Goal: Task Accomplishment & Management: Manage account settings

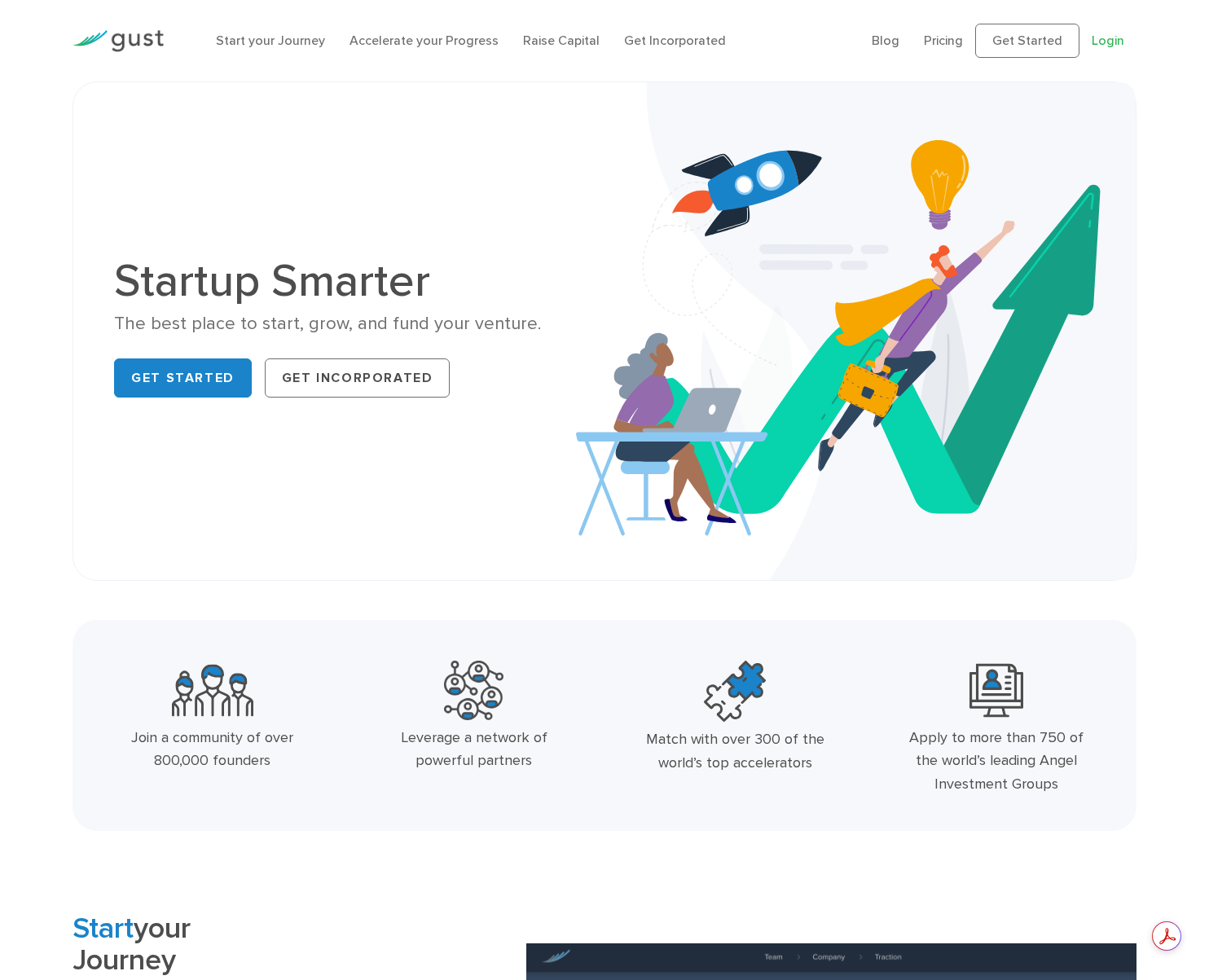
click at [1106, 38] on link "Login" at bounding box center [1107, 40] width 32 height 16
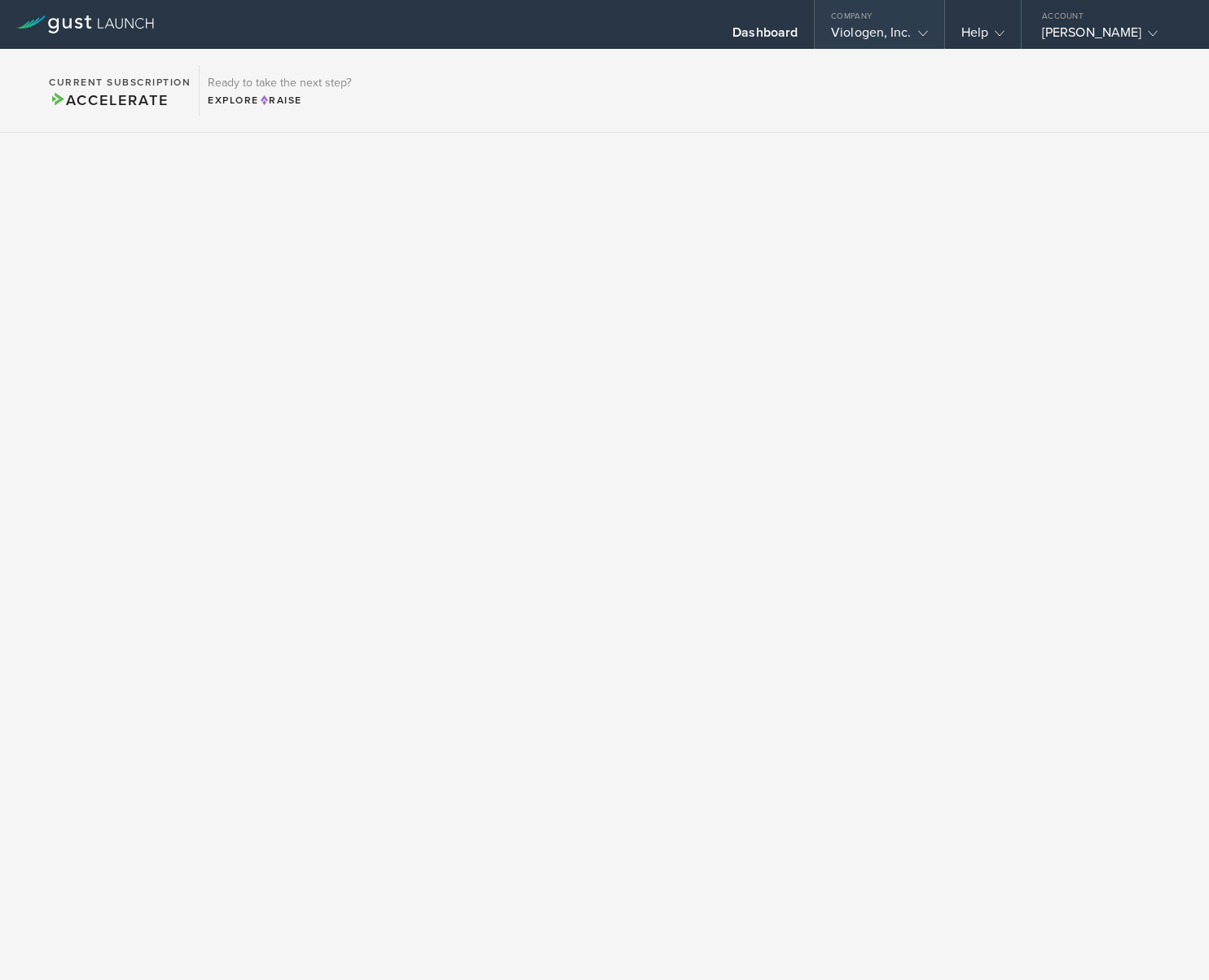
click at [929, 31] on div "Viologen, Inc." at bounding box center [879, 37] width 129 height 25
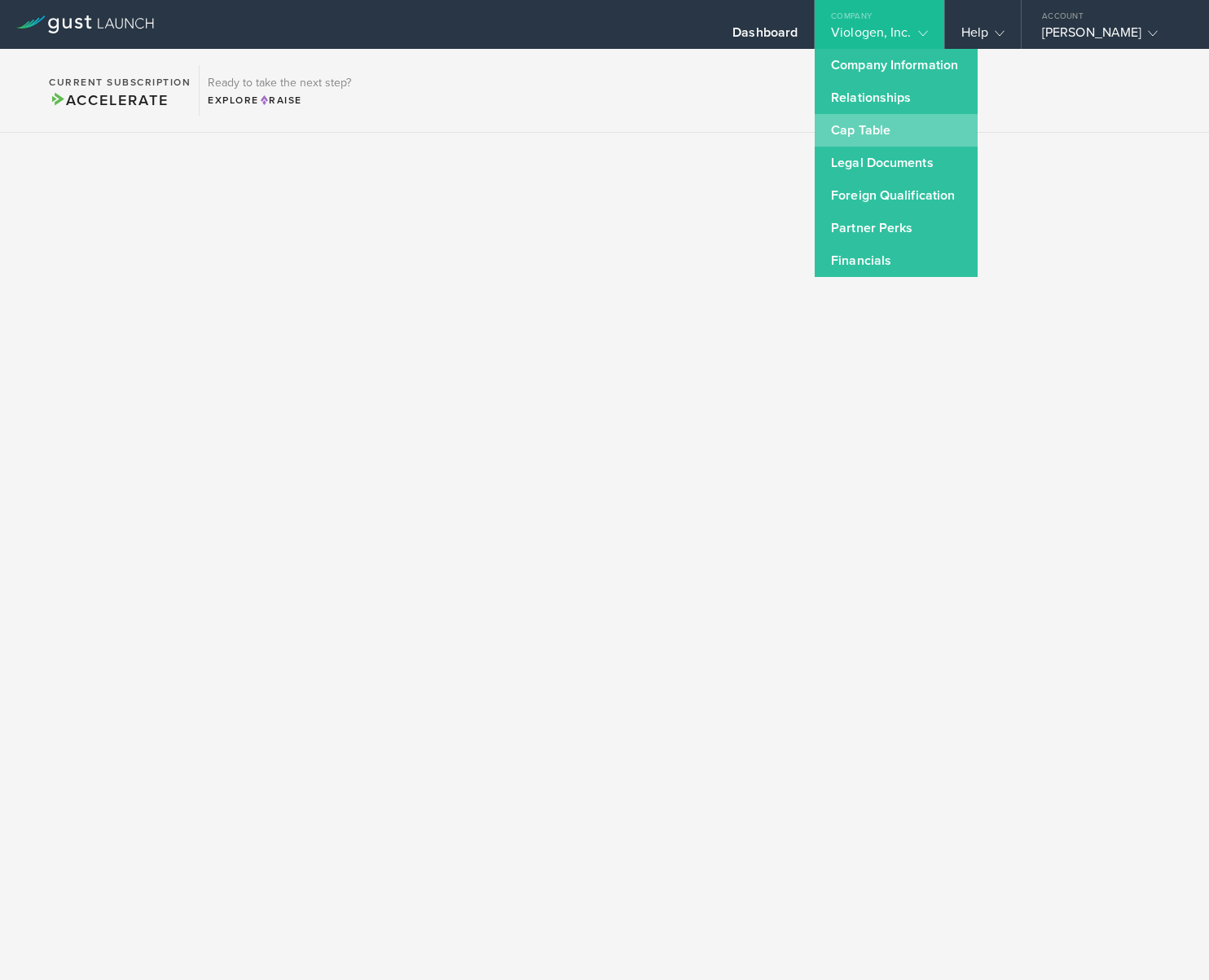
click at [879, 134] on link "Cap Table" at bounding box center [896, 130] width 163 height 32
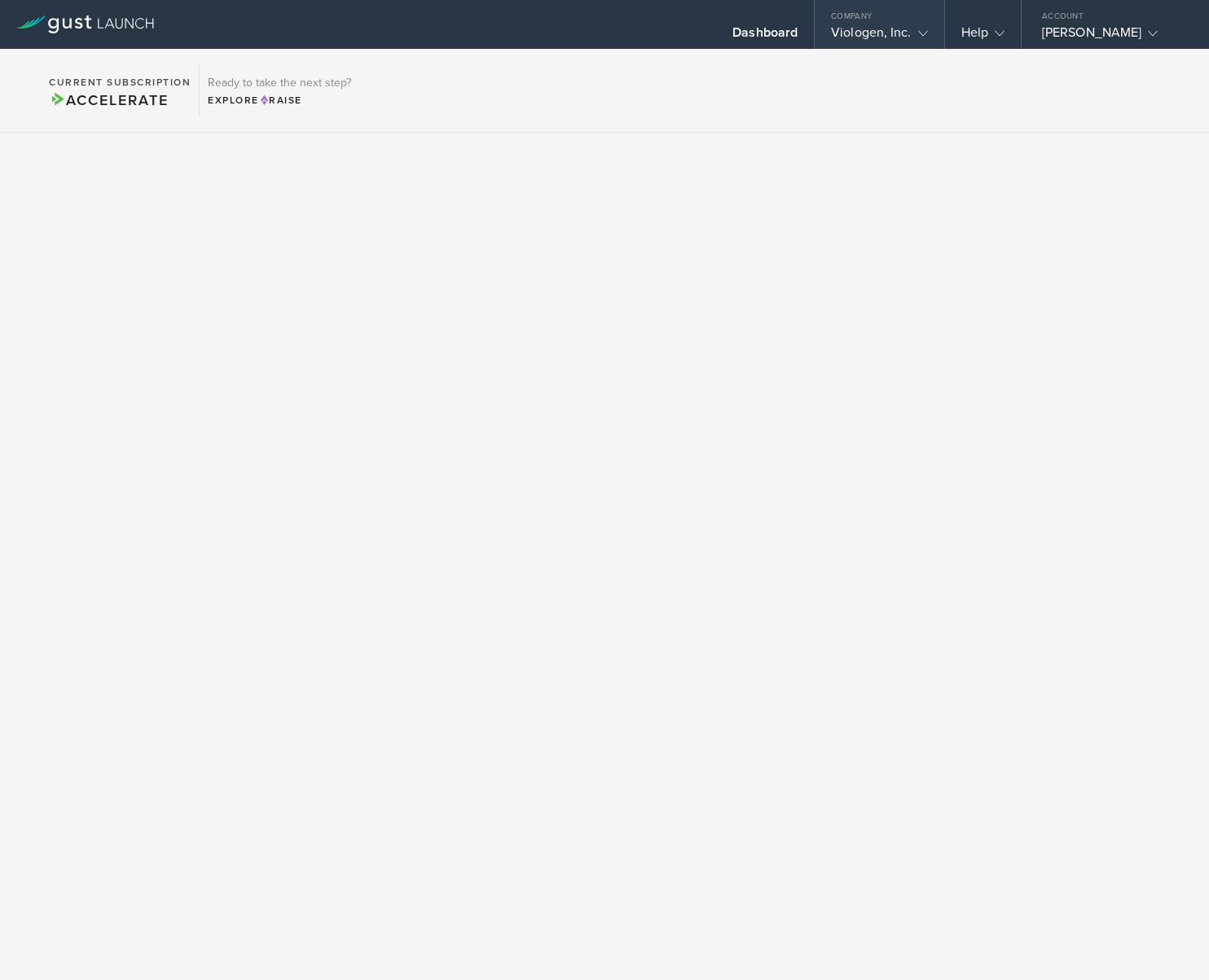
click at [921, 34] on polyline at bounding box center [923, 33] width 9 height 5
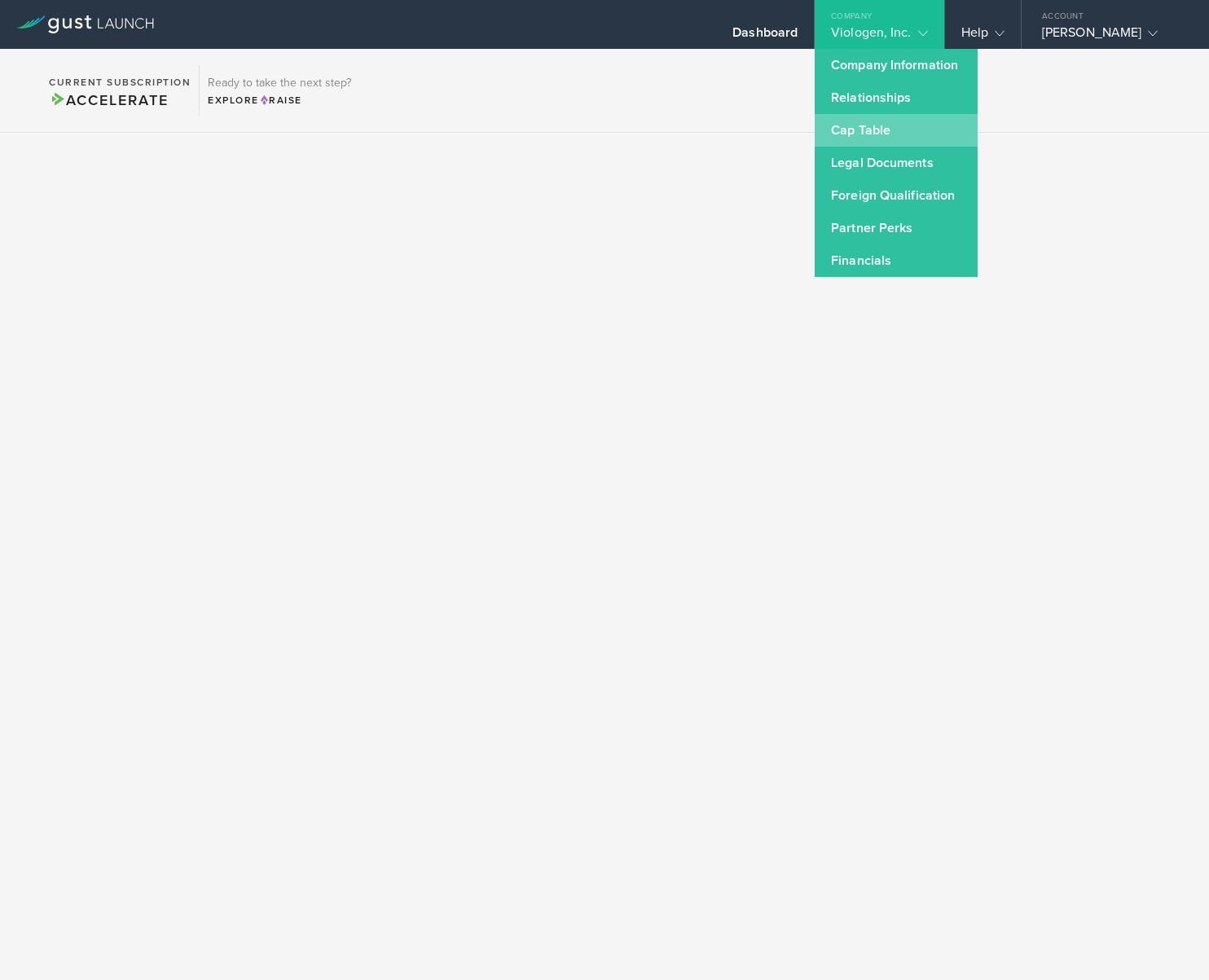
click at [866, 123] on link "Cap Table" at bounding box center [896, 130] width 163 height 32
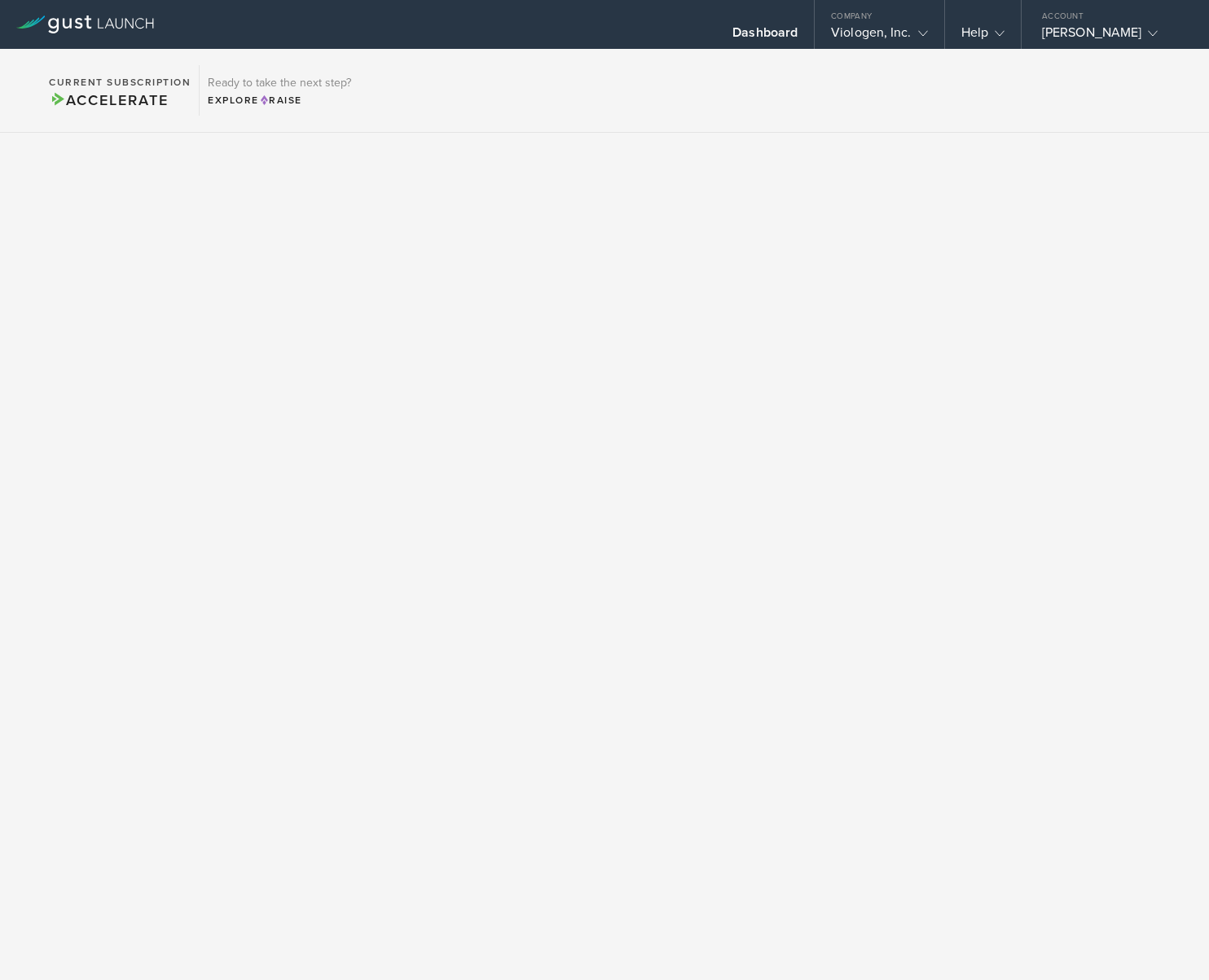
click at [77, 23] on icon at bounding box center [78, 22] width 8 height 10
click at [220, 99] on div "Explore Raise" at bounding box center [280, 100] width 144 height 15
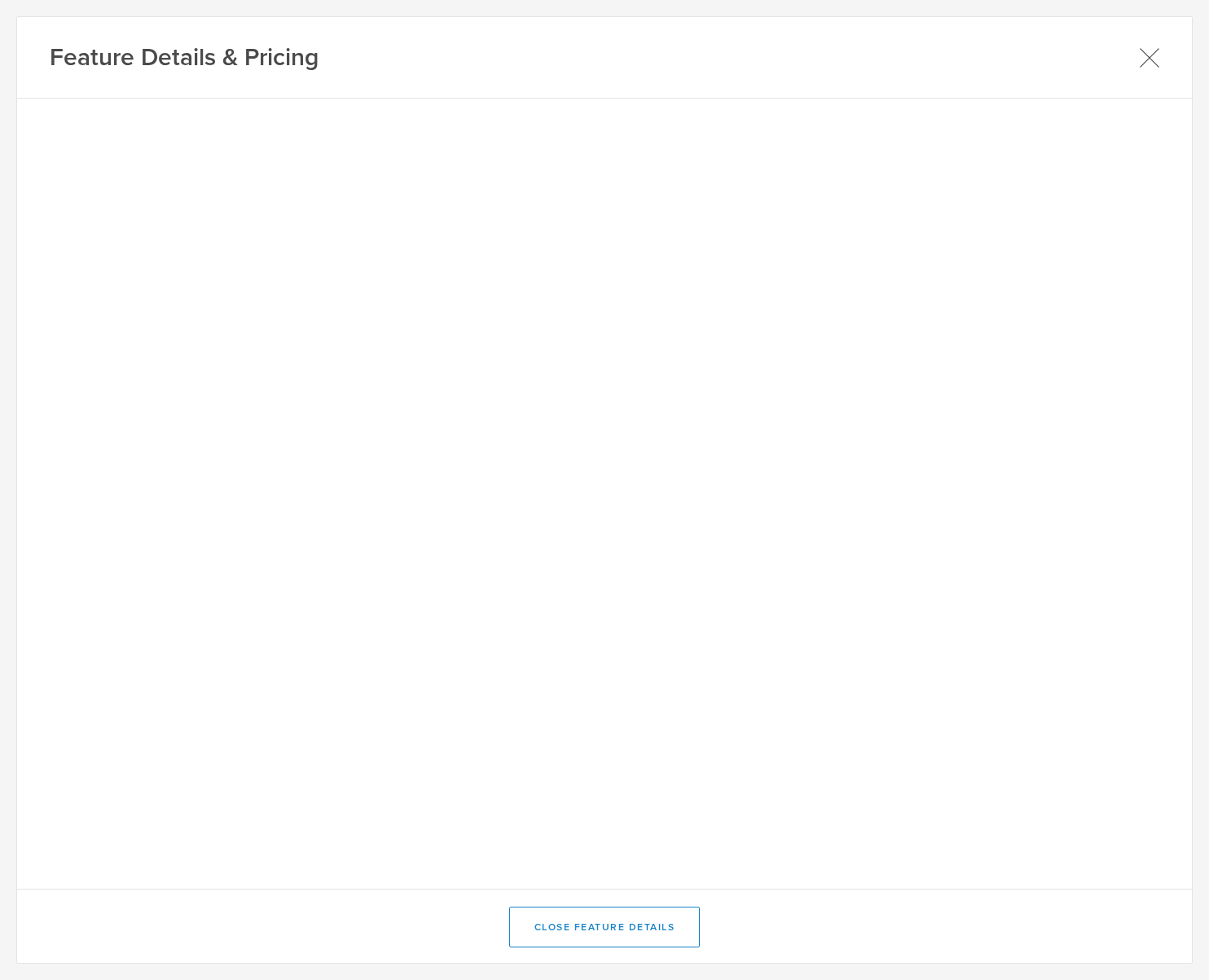
click at [1151, 58] on icon at bounding box center [1149, 57] width 20 height 20
